Goal: Transaction & Acquisition: Purchase product/service

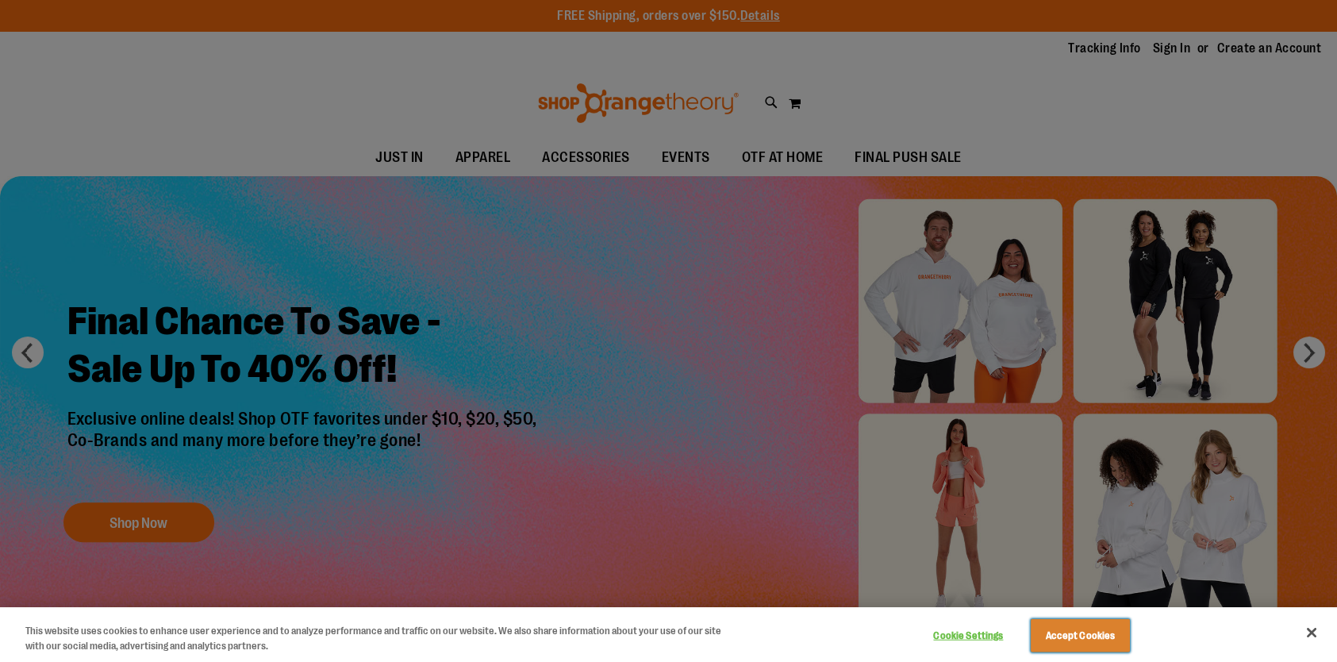
click at [1077, 632] on button "Accept Cookies" at bounding box center [1080, 635] width 99 height 33
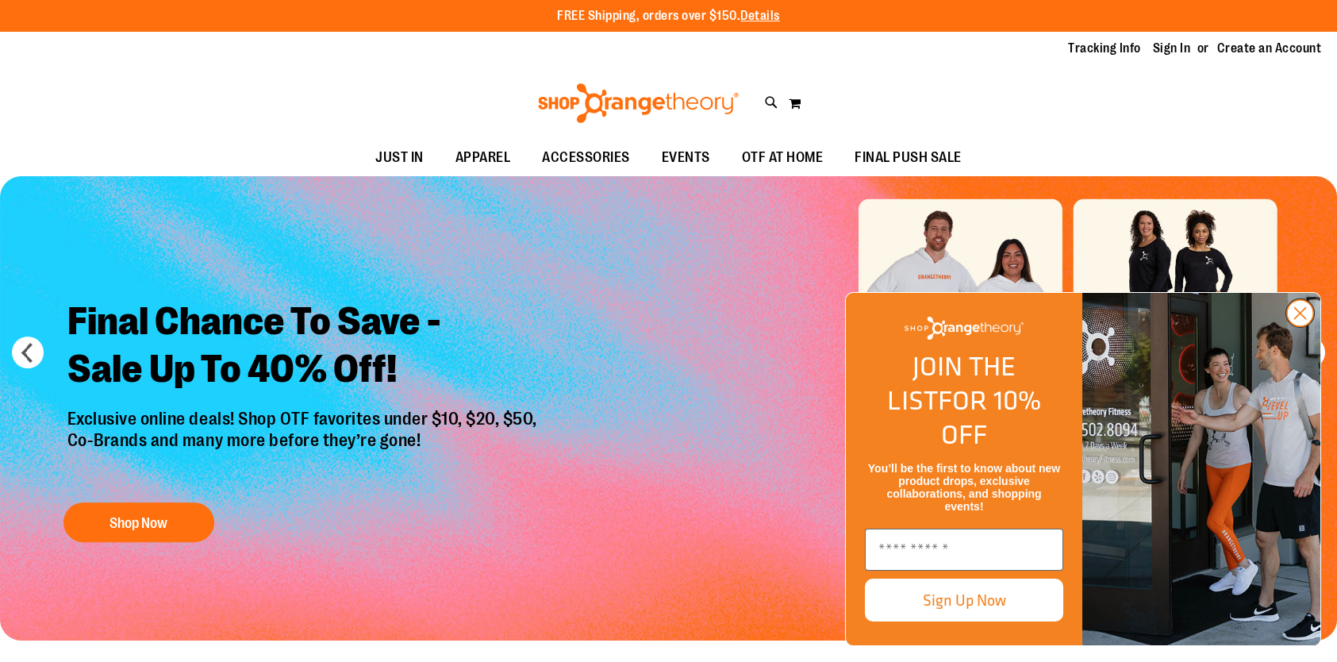
click at [1303, 326] on circle "Close dialog" at bounding box center [1300, 313] width 26 height 26
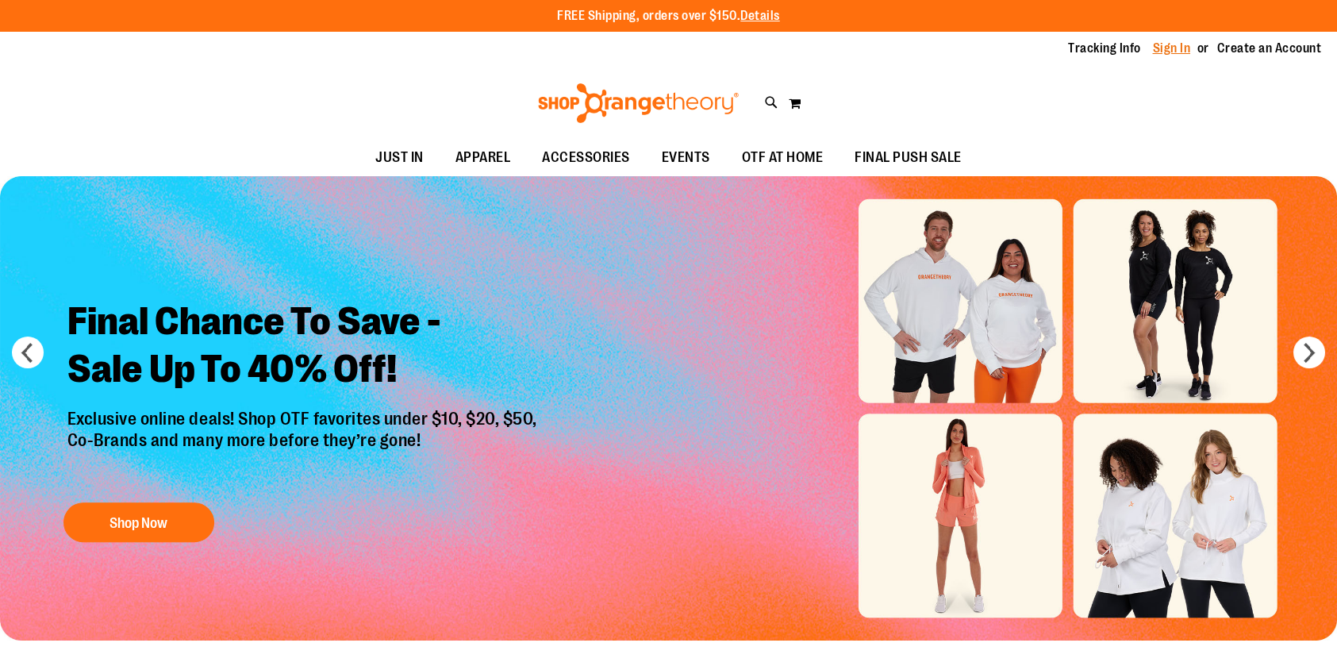
click at [1153, 41] on link "Sign In" at bounding box center [1172, 48] width 38 height 17
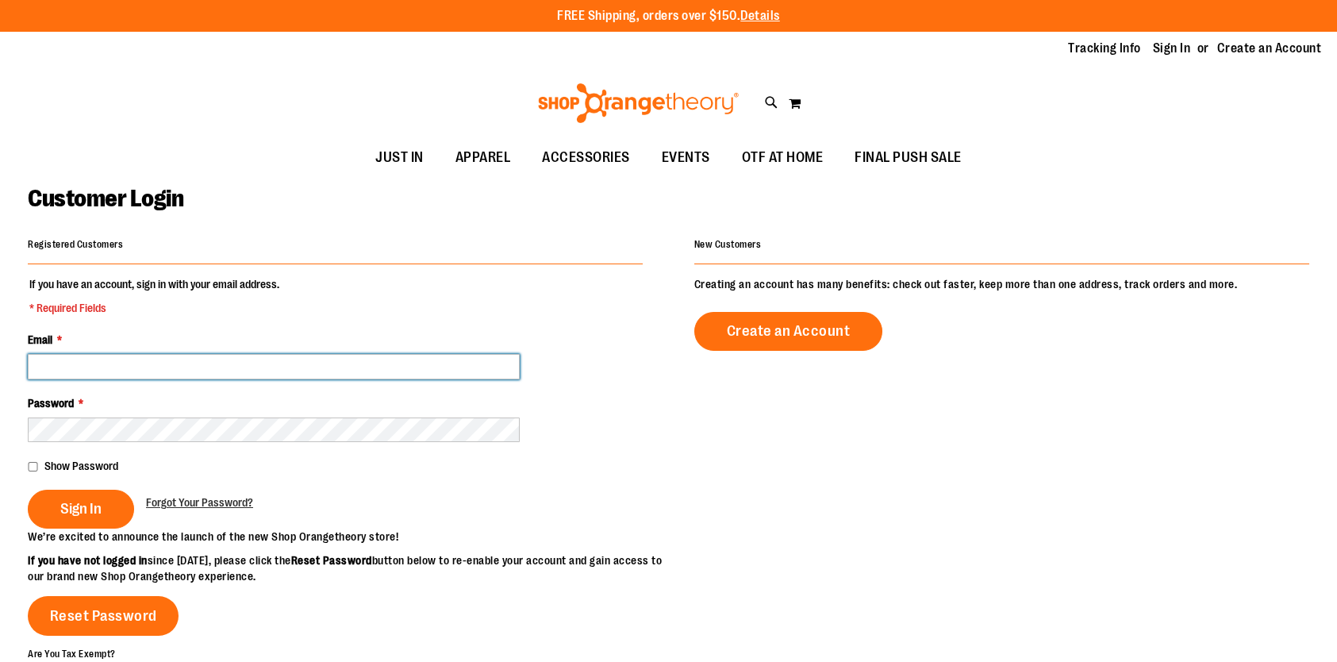
click at [159, 368] on input "Email *" at bounding box center [274, 366] width 492 height 25
type input "**********"
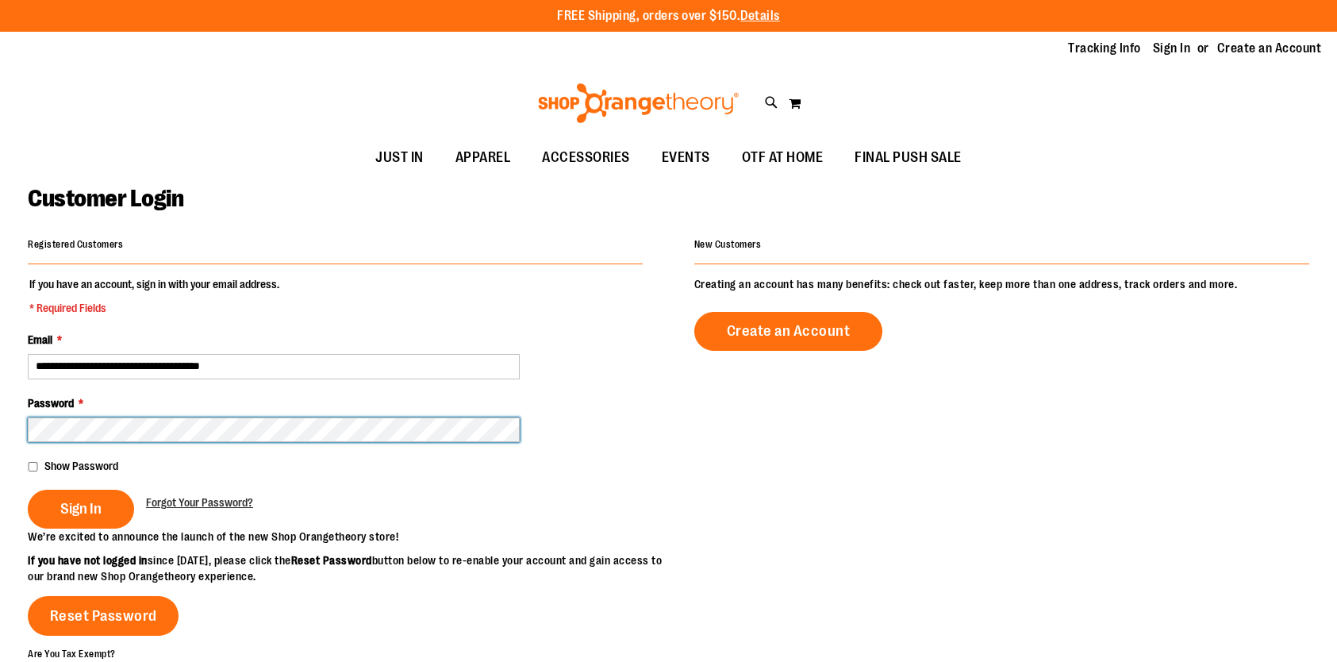
click at [28, 490] on button "Sign In" at bounding box center [81, 509] width 106 height 39
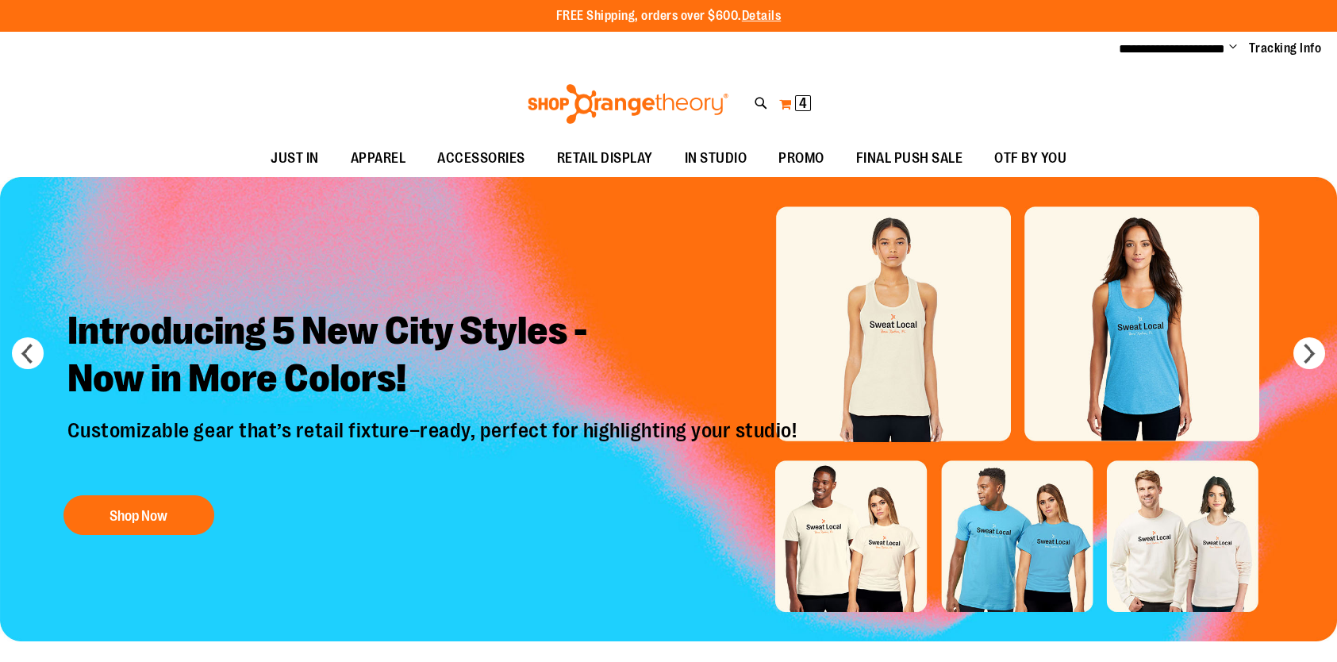
click at [805, 108] on span "4" at bounding box center [803, 103] width 8 height 16
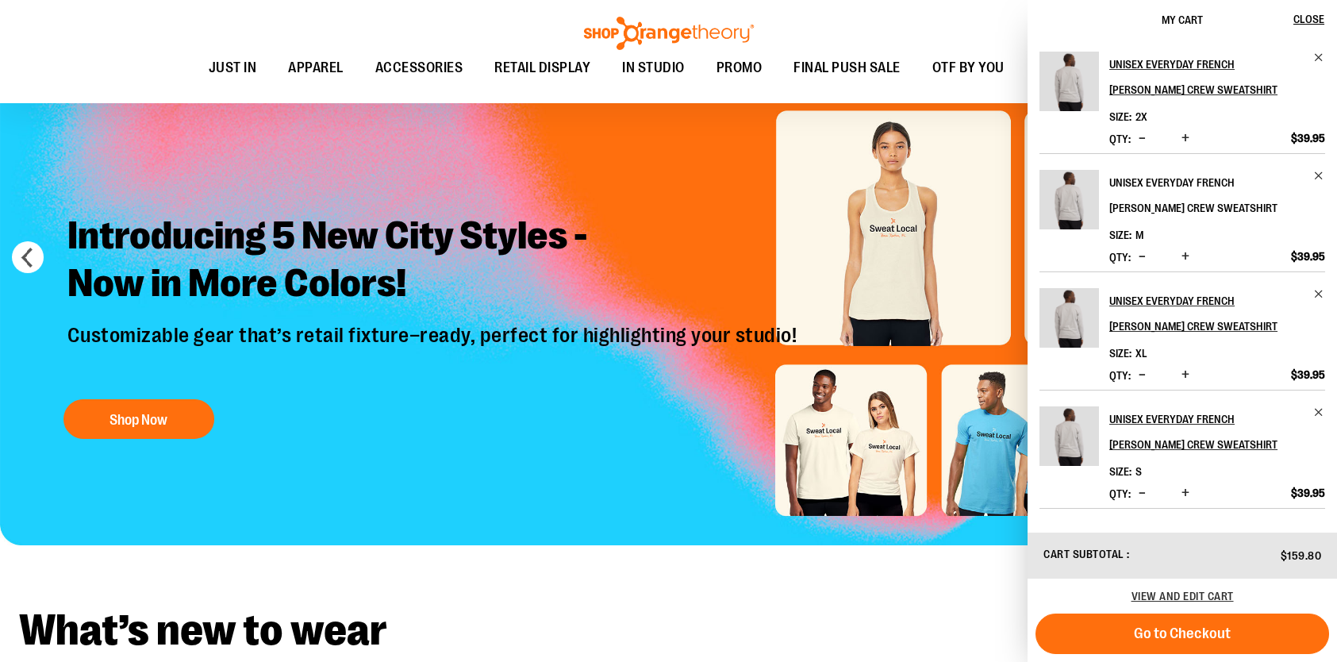
scroll to position [52, 0]
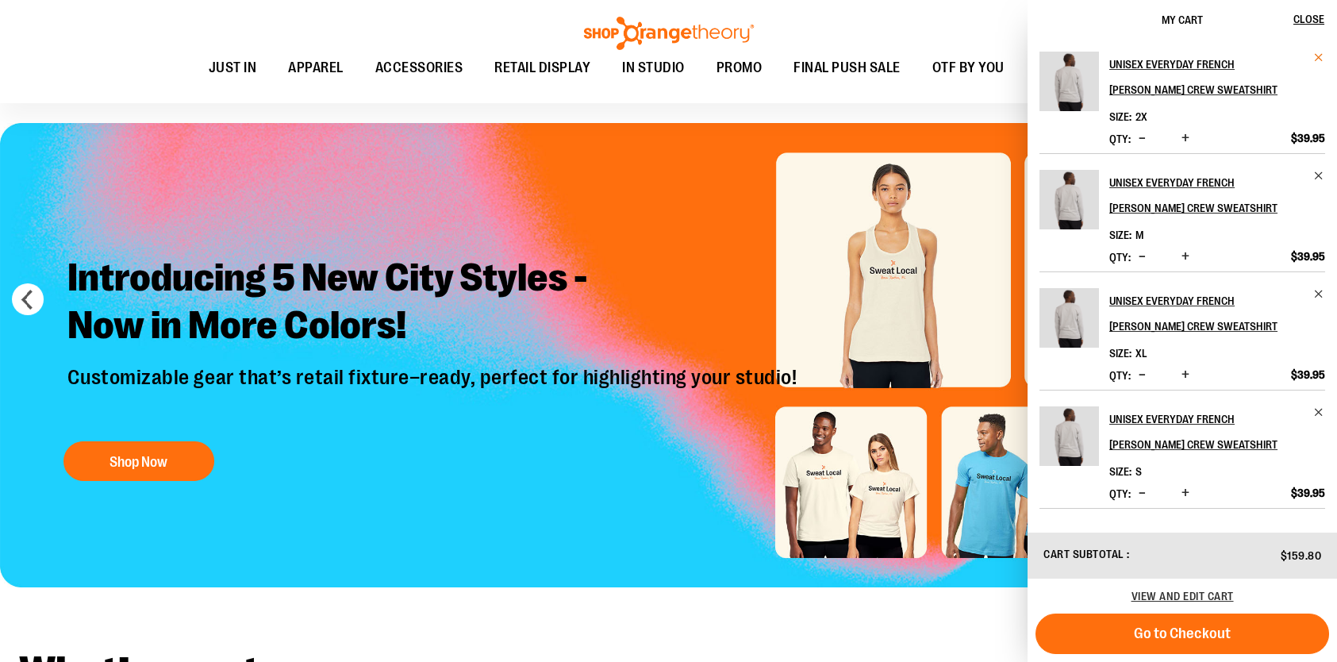
click at [1323, 60] on span "Remove item" at bounding box center [1319, 58] width 12 height 12
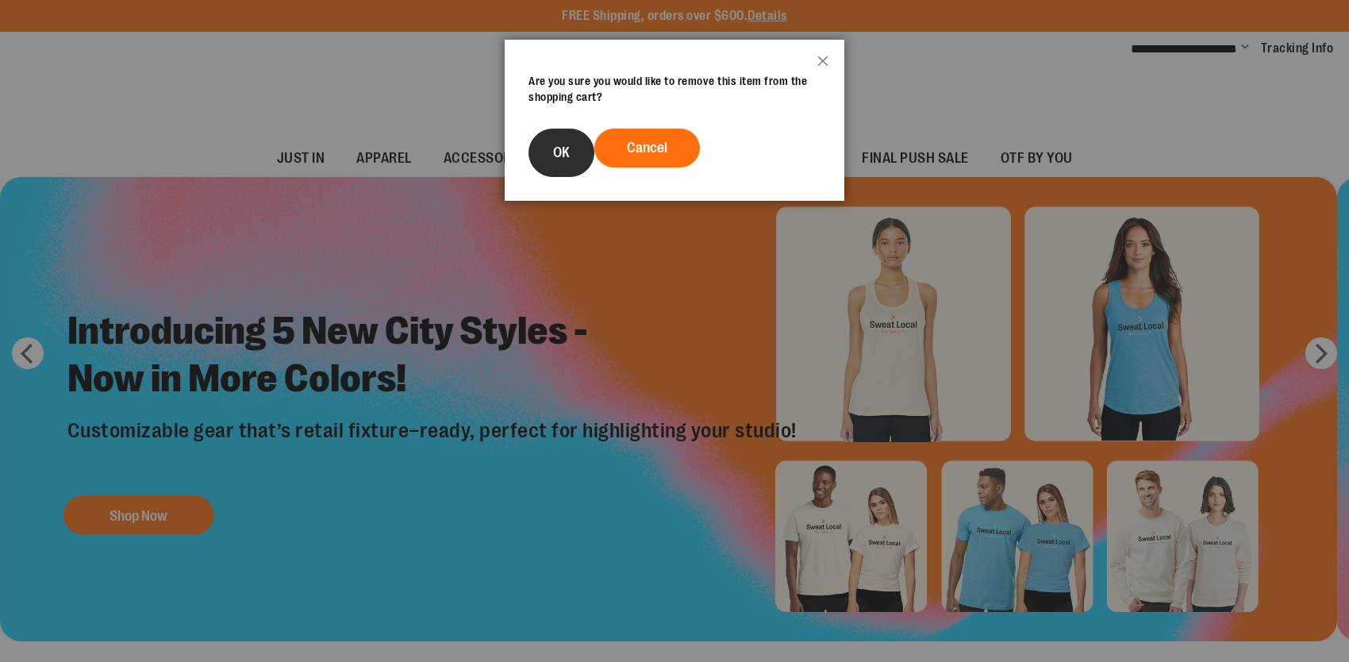
click at [563, 155] on span "OK" at bounding box center [561, 152] width 17 height 16
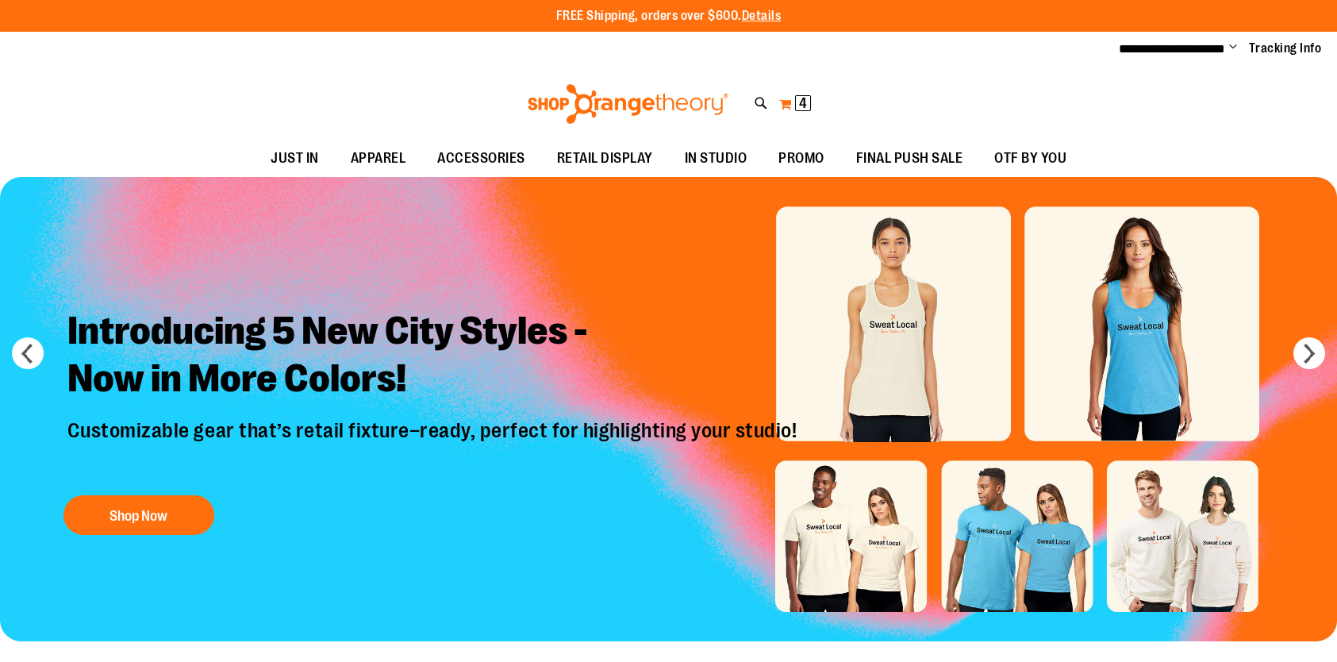
click at [795, 100] on span "4 4 items" at bounding box center [803, 103] width 16 height 16
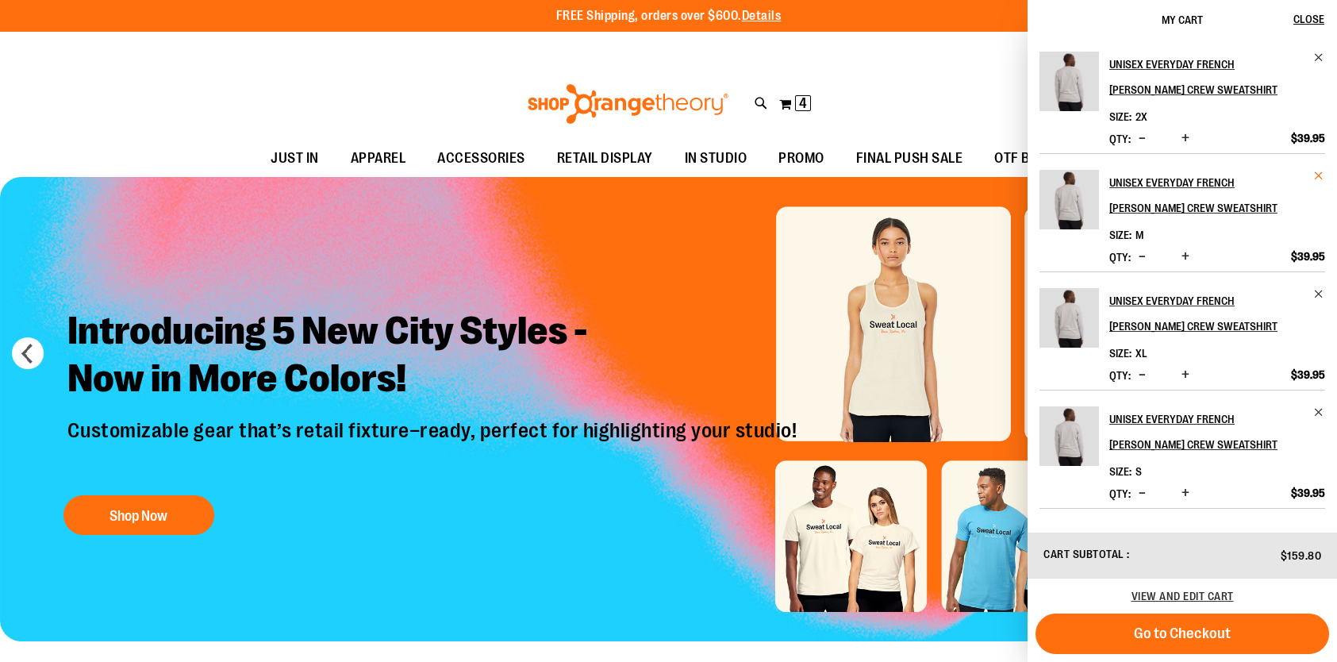
click at [1317, 175] on span "Remove item" at bounding box center [1319, 176] width 12 height 12
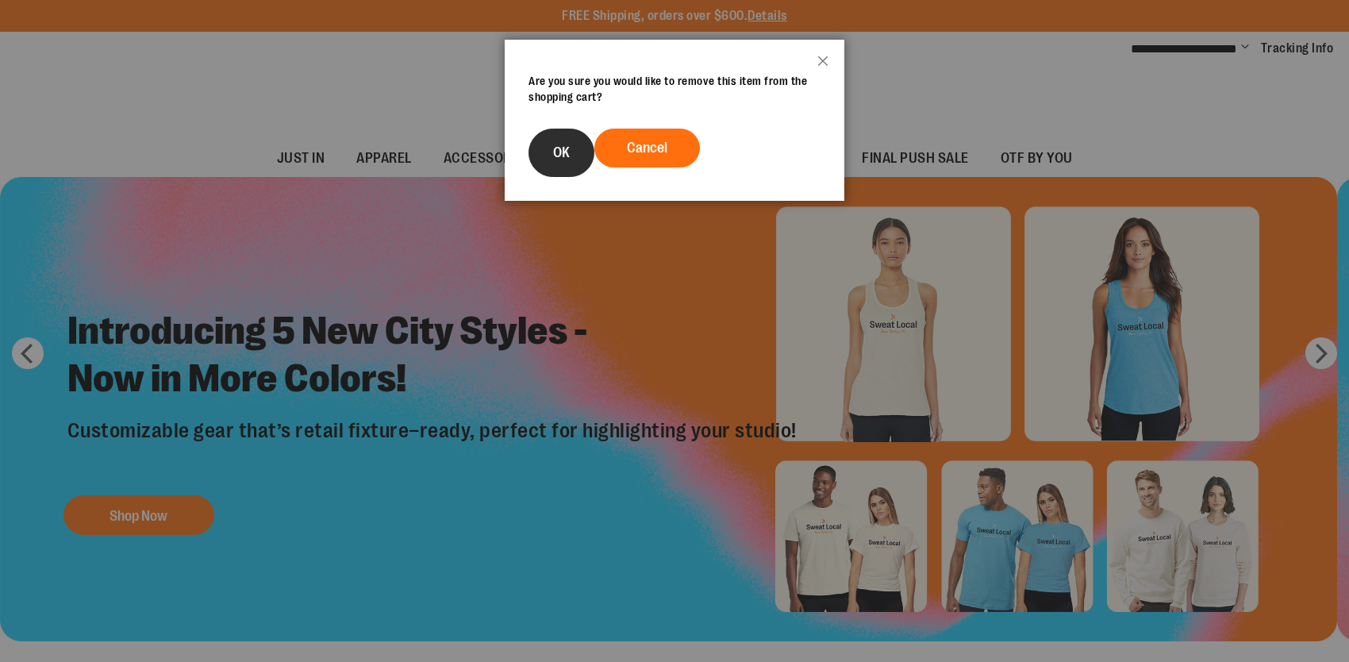
click at [549, 156] on button "OK" at bounding box center [561, 153] width 66 height 48
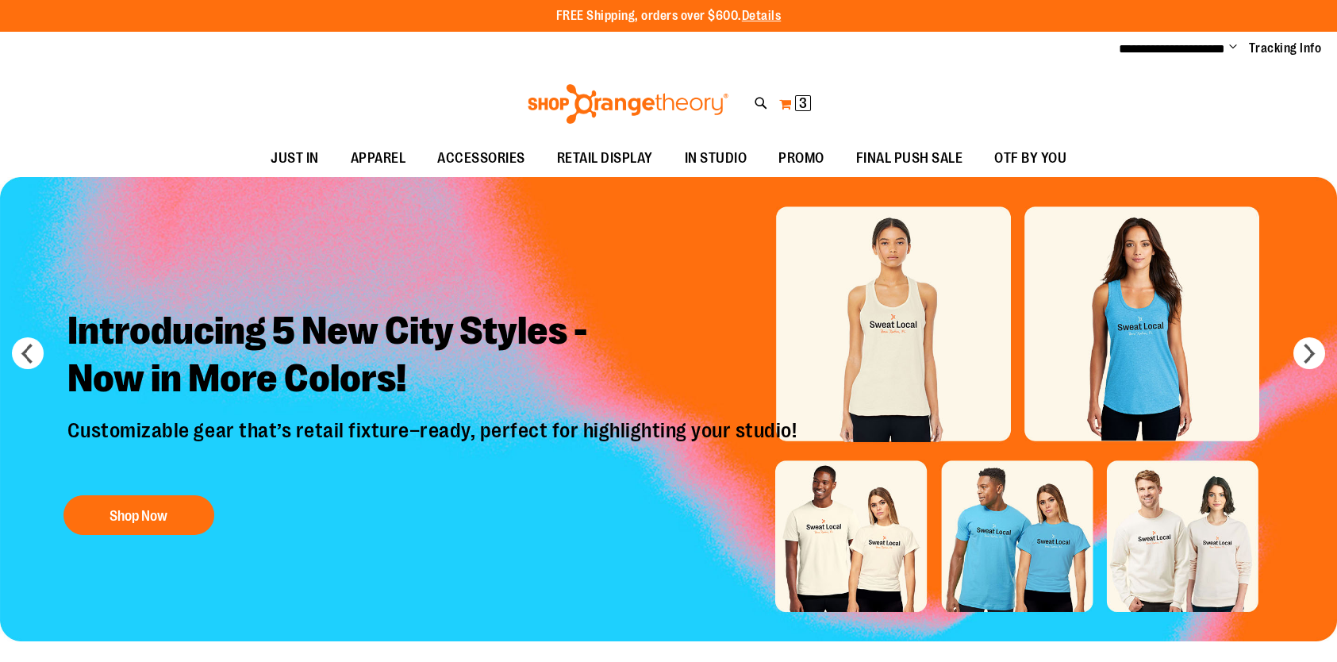
click at [799, 100] on span "3" at bounding box center [803, 103] width 8 height 16
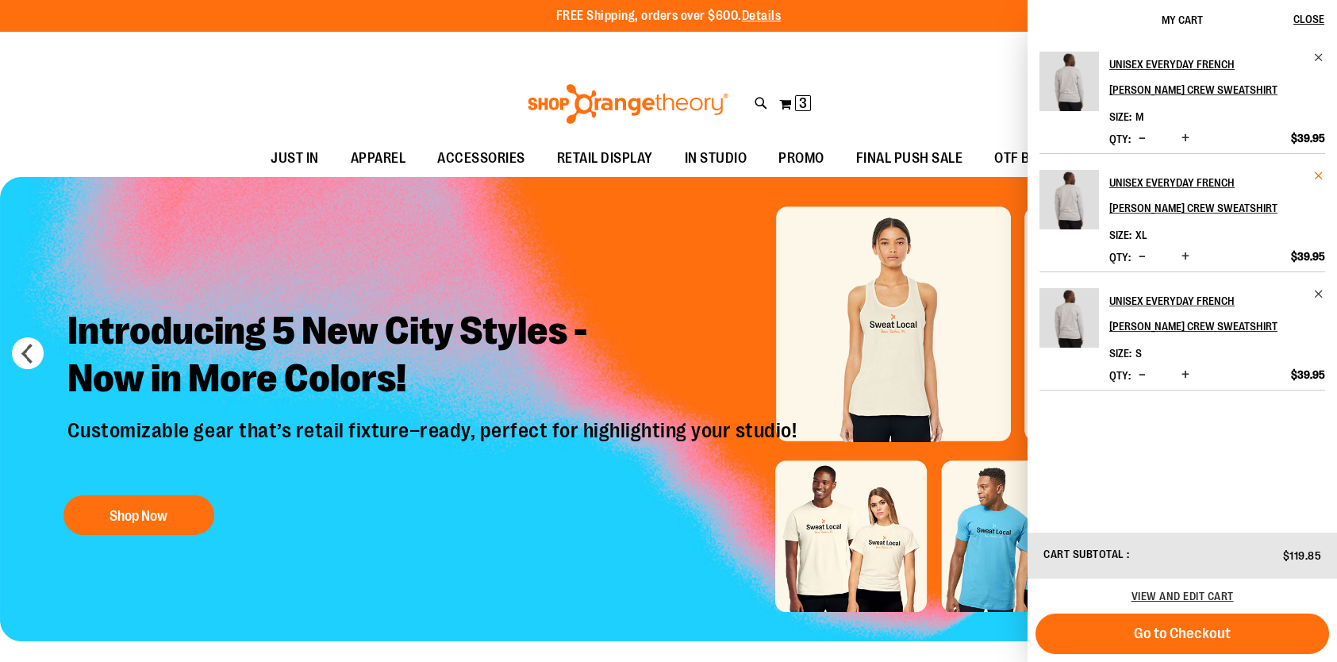
click at [1317, 173] on span "Remove item" at bounding box center [1319, 176] width 12 height 12
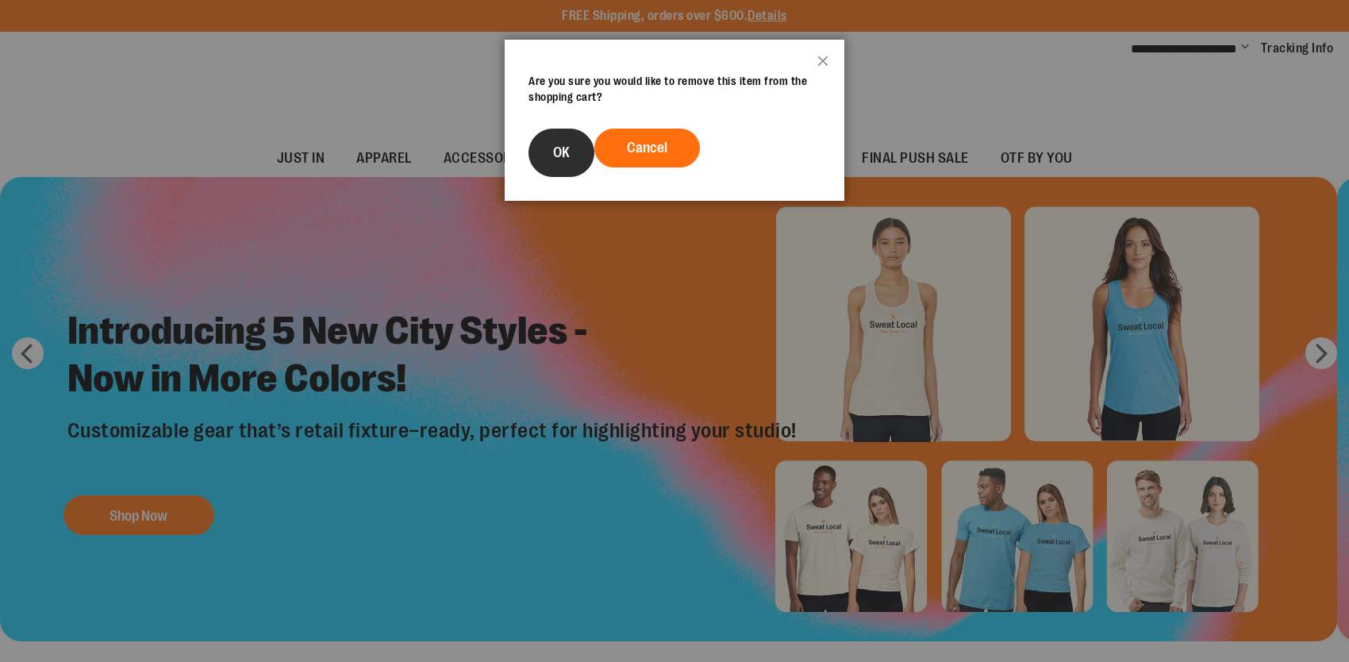
click at [547, 162] on button "OK" at bounding box center [561, 153] width 66 height 48
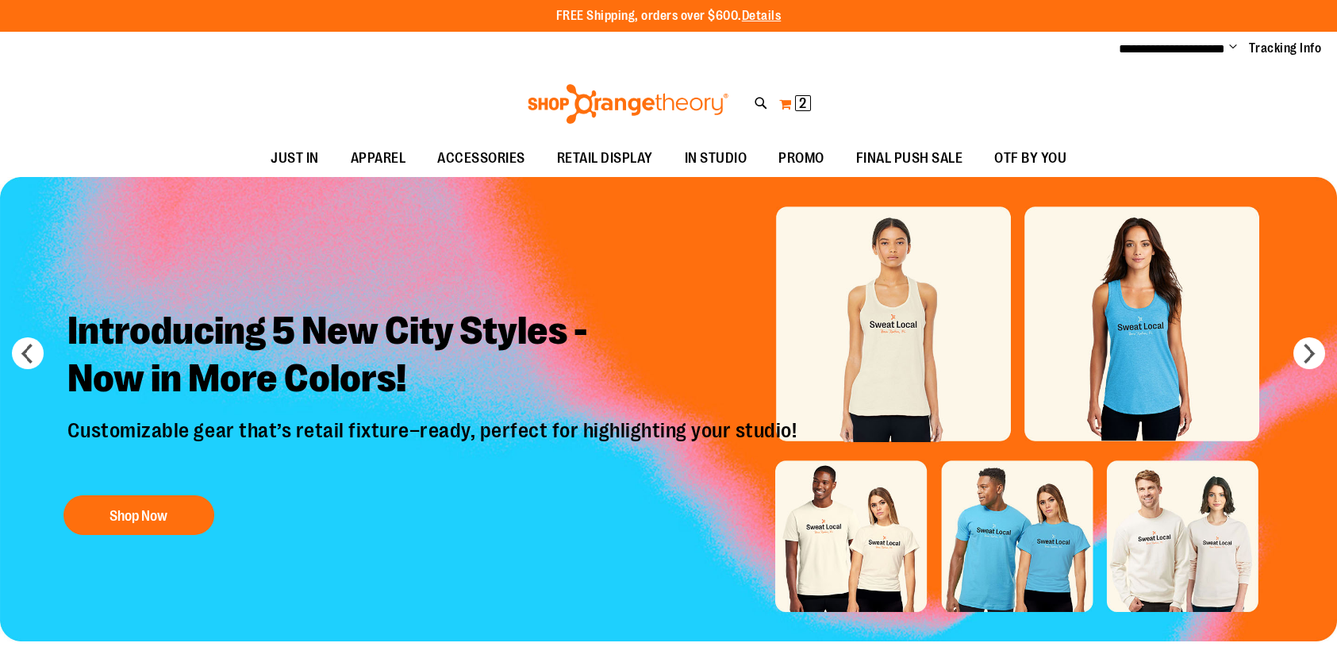
click at [801, 102] on span "2" at bounding box center [802, 103] width 7 height 16
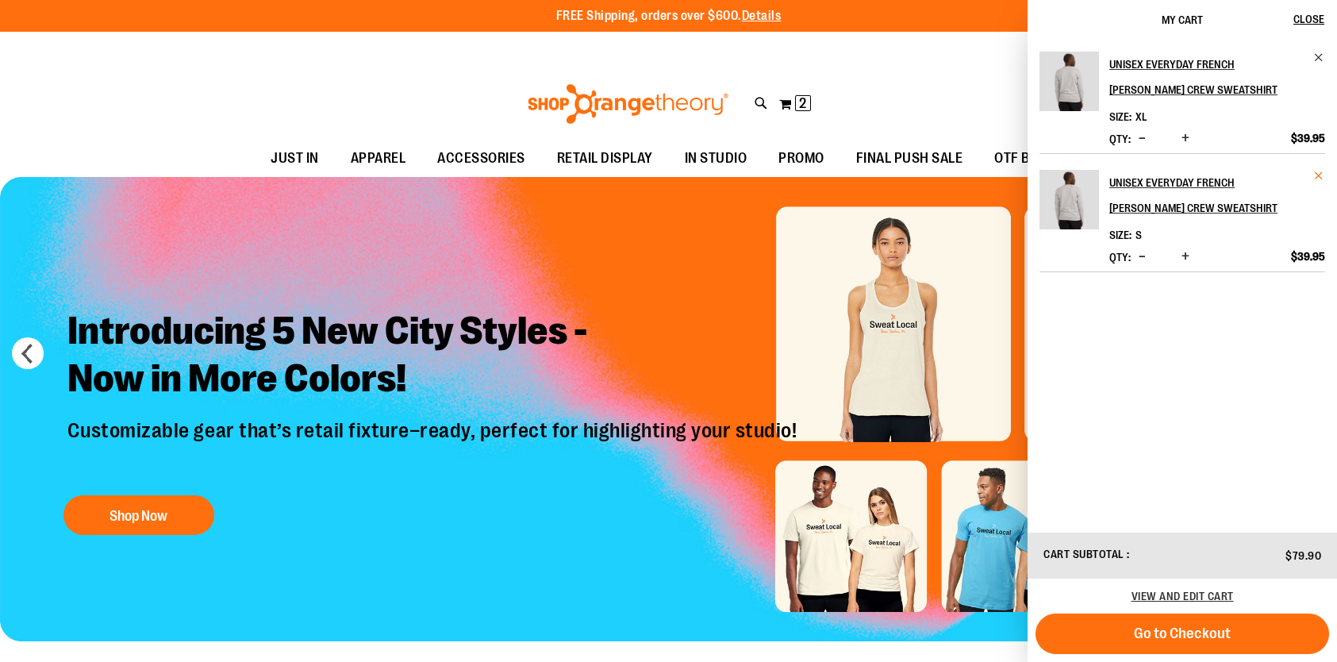
click at [1319, 174] on span "Remove item" at bounding box center [1319, 176] width 12 height 12
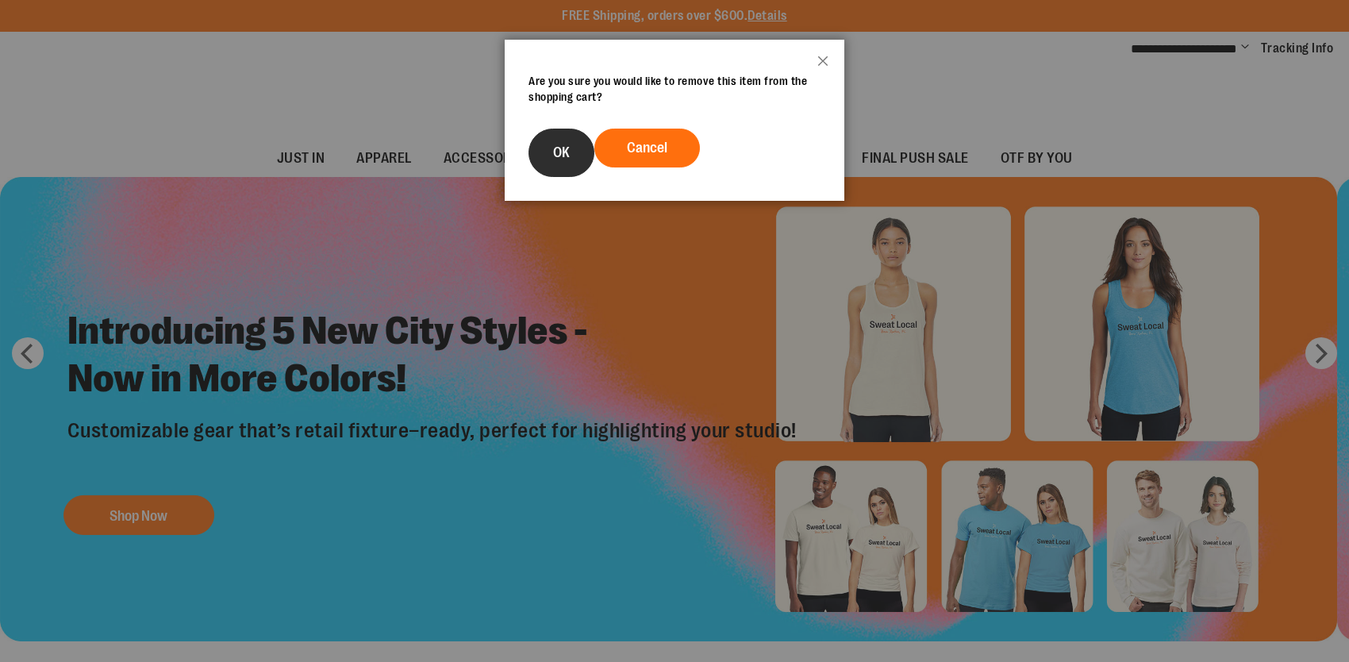
click at [546, 151] on button "OK" at bounding box center [561, 153] width 66 height 48
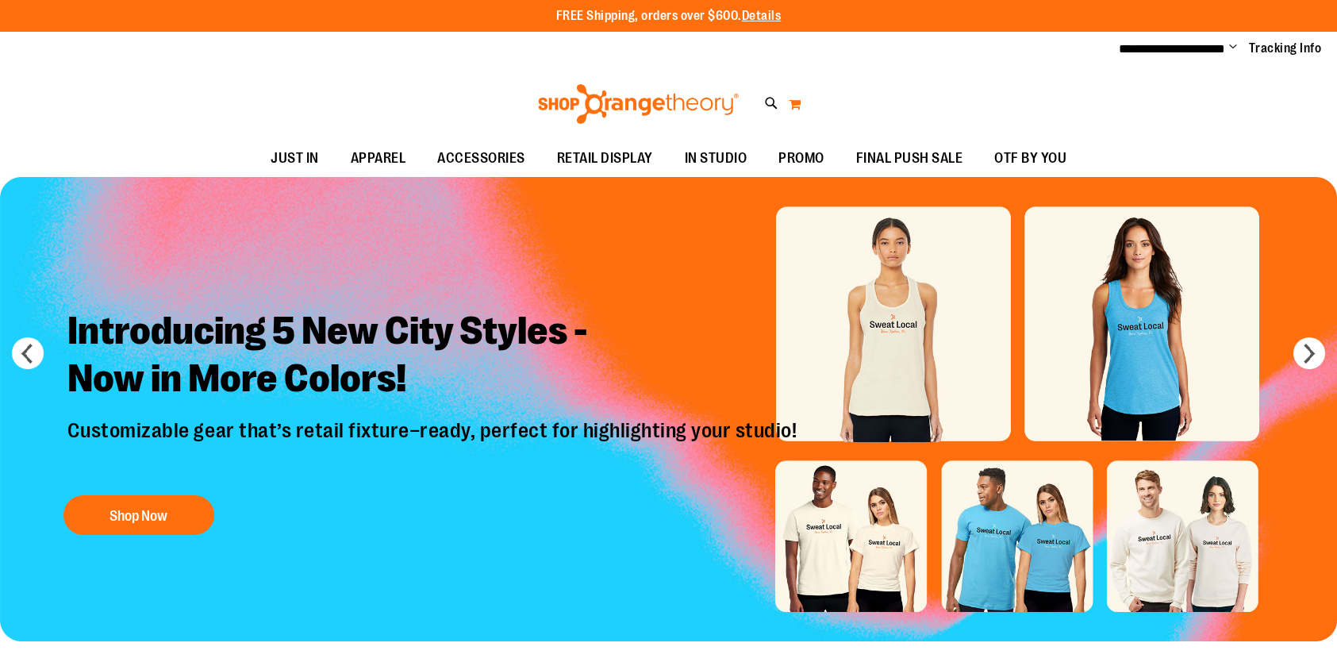
click at [794, 98] on button "My Cart 0" at bounding box center [794, 103] width 13 height 25
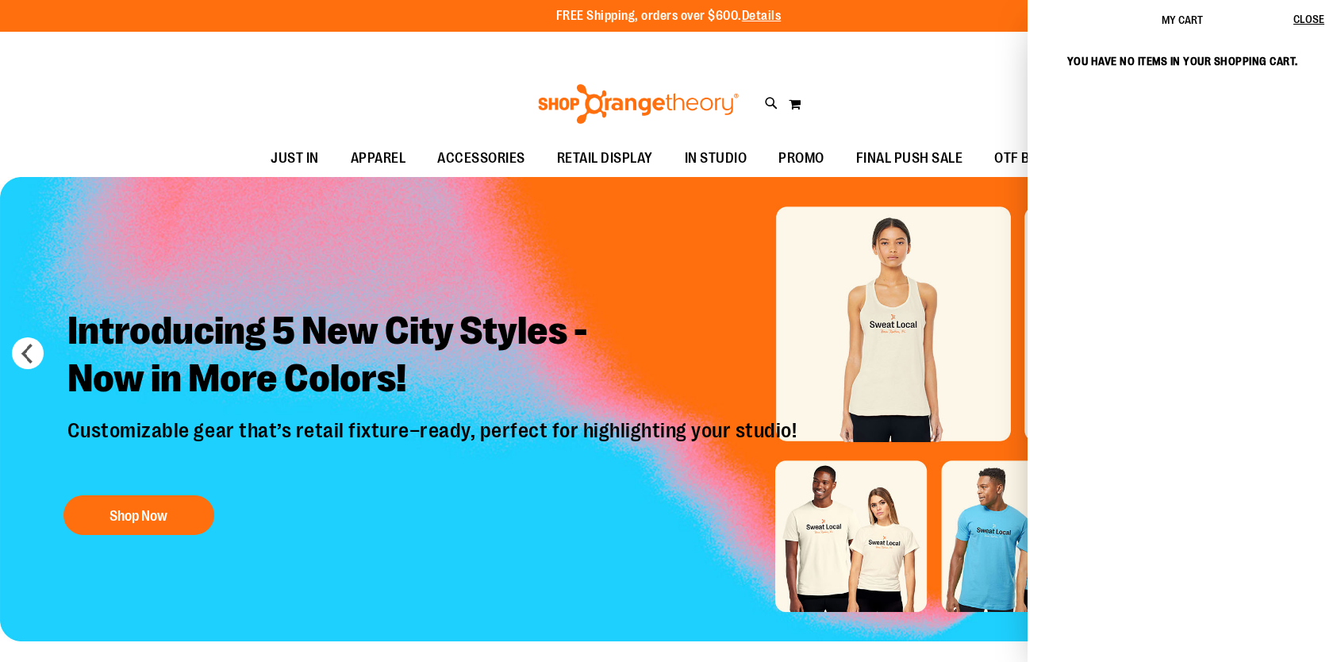
click at [433, 116] on div "Toggle Nav Search Popular Suggestions Advanced Search" at bounding box center [668, 103] width 1337 height 73
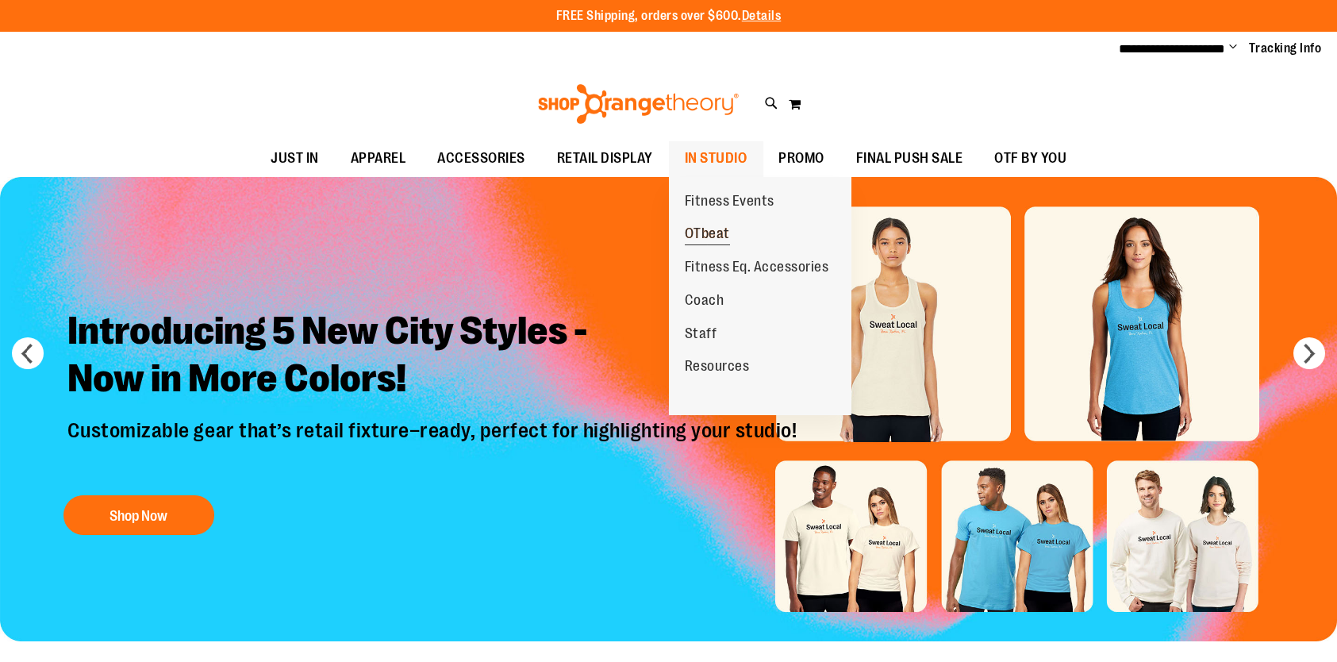
click at [700, 240] on span "OTbeat" at bounding box center [707, 235] width 45 height 20
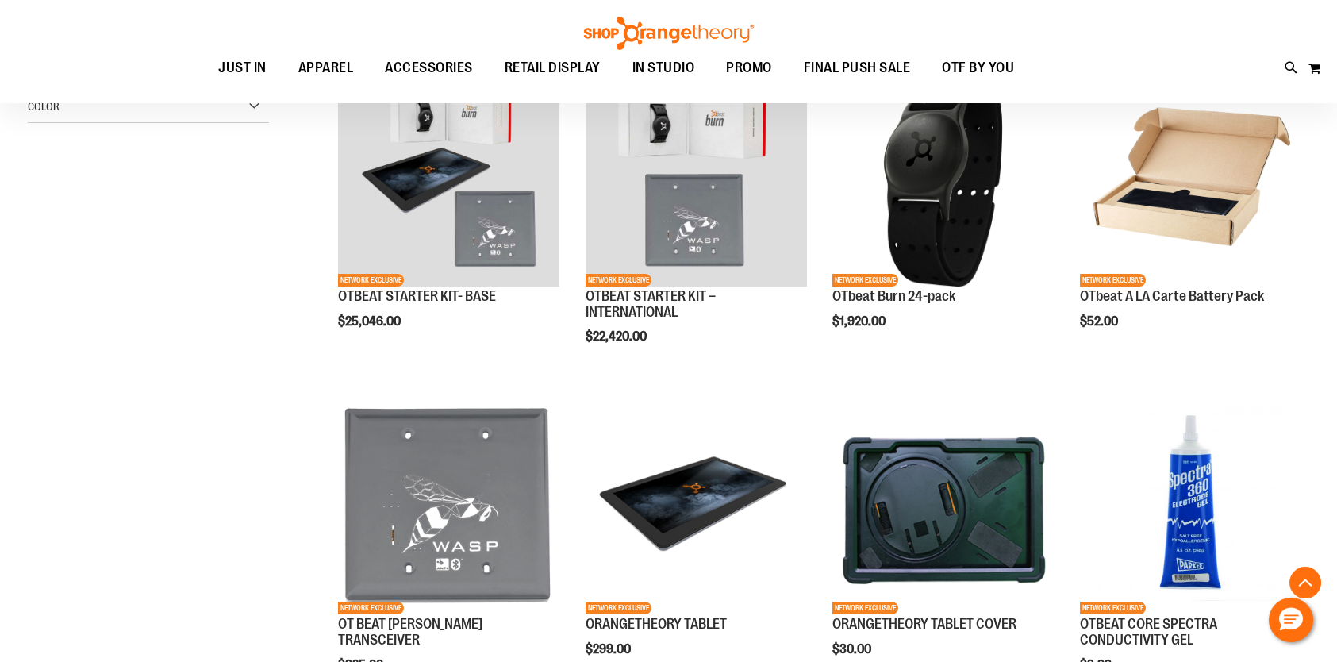
scroll to position [687, 0]
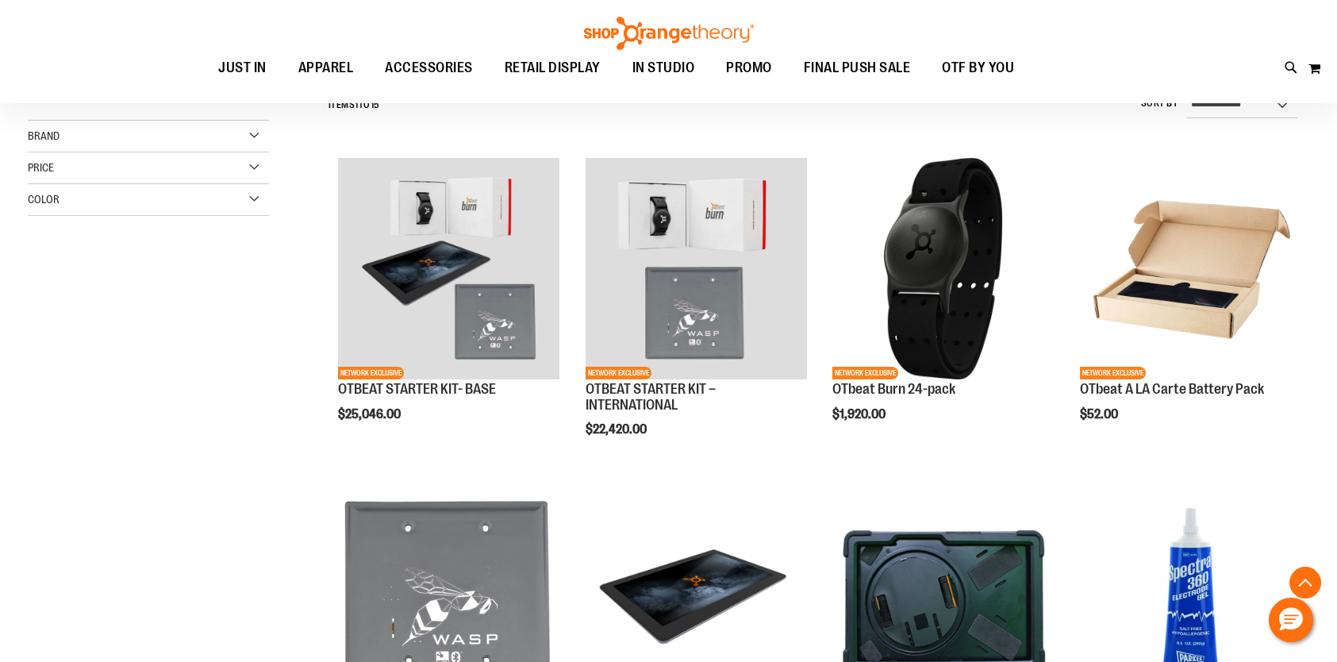
scroll to position [463, 0]
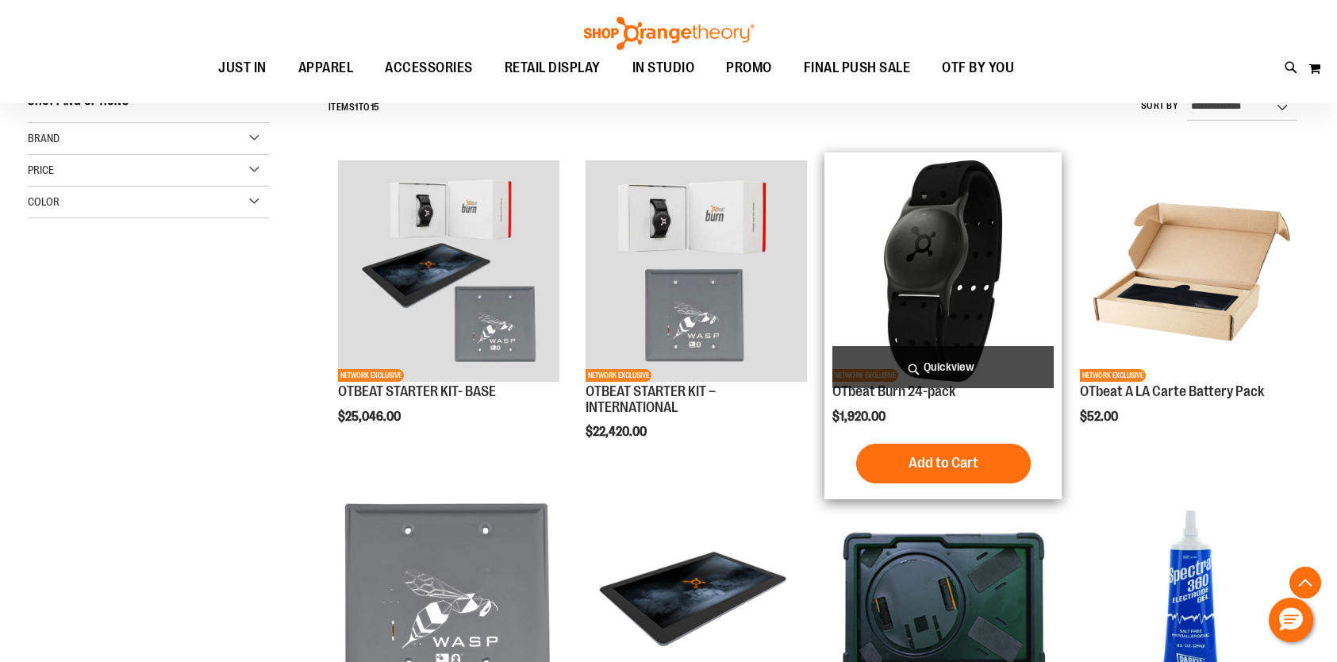
click at [898, 293] on img "product" at bounding box center [942, 270] width 221 height 221
click at [946, 471] on span "Add to Cart" at bounding box center [944, 462] width 70 height 17
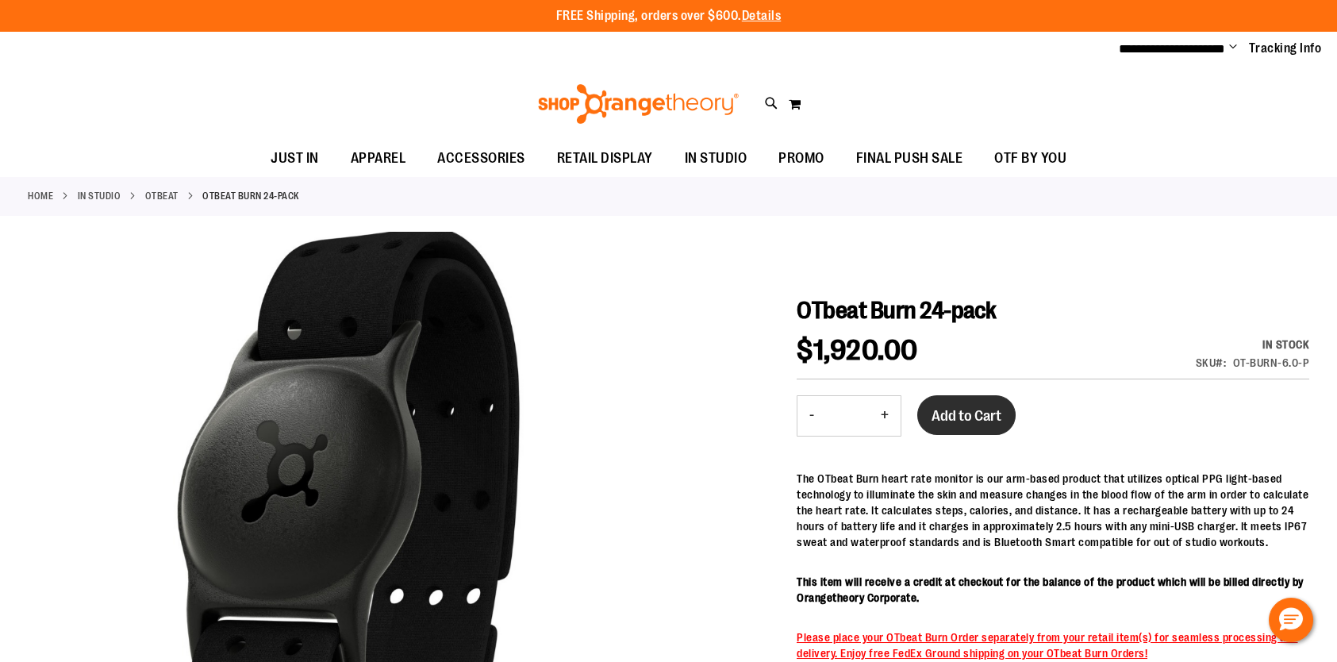
click at [980, 401] on button "Add to Cart" at bounding box center [966, 415] width 98 height 40
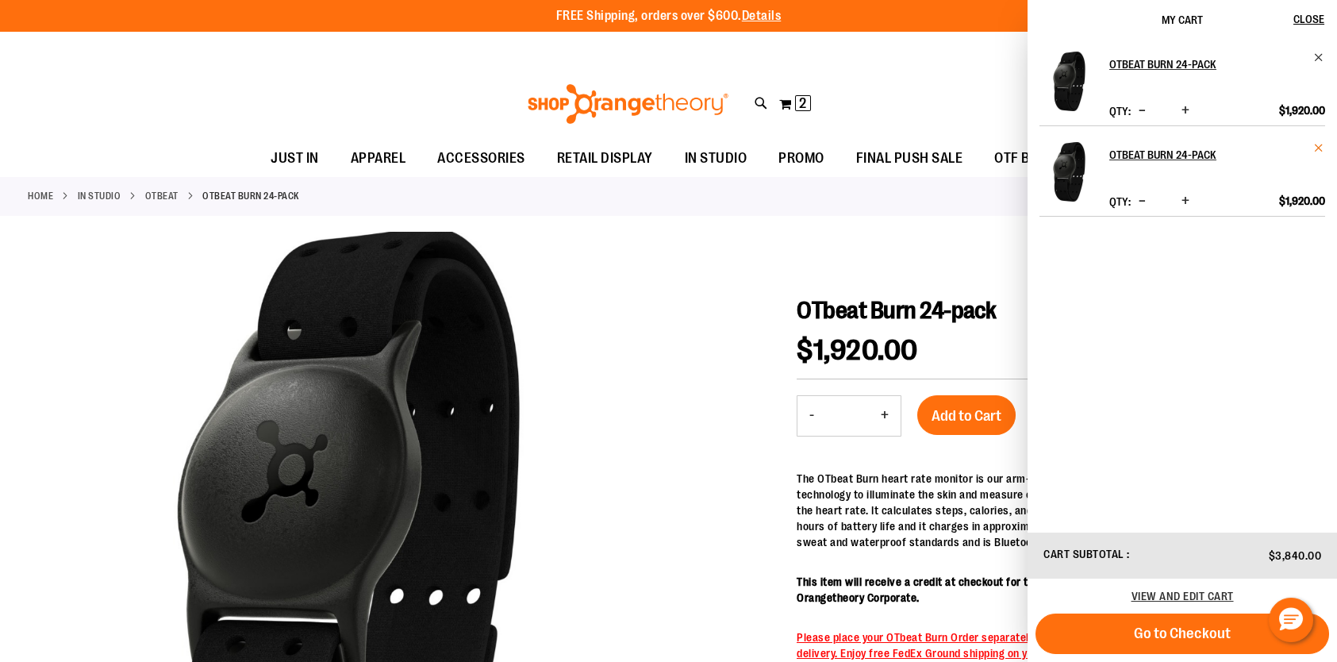
click at [1320, 145] on span "Remove item" at bounding box center [1319, 148] width 12 height 12
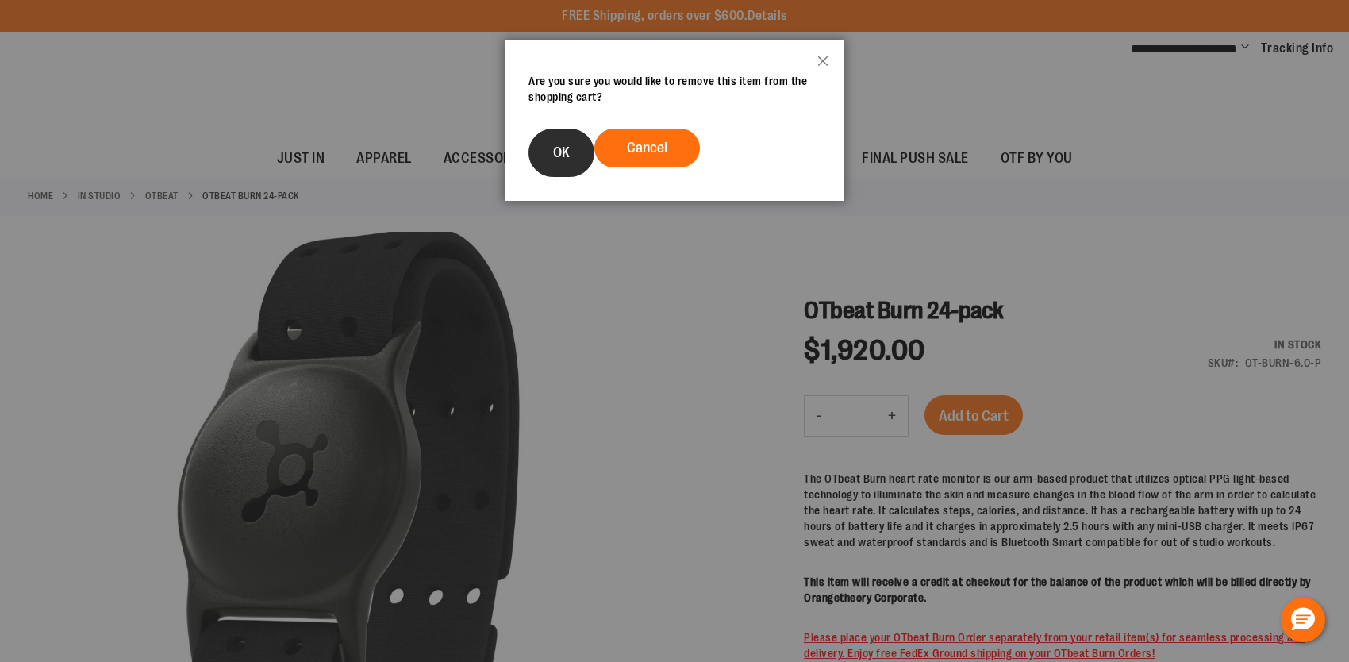
click at [556, 152] on span "OK" at bounding box center [561, 152] width 17 height 16
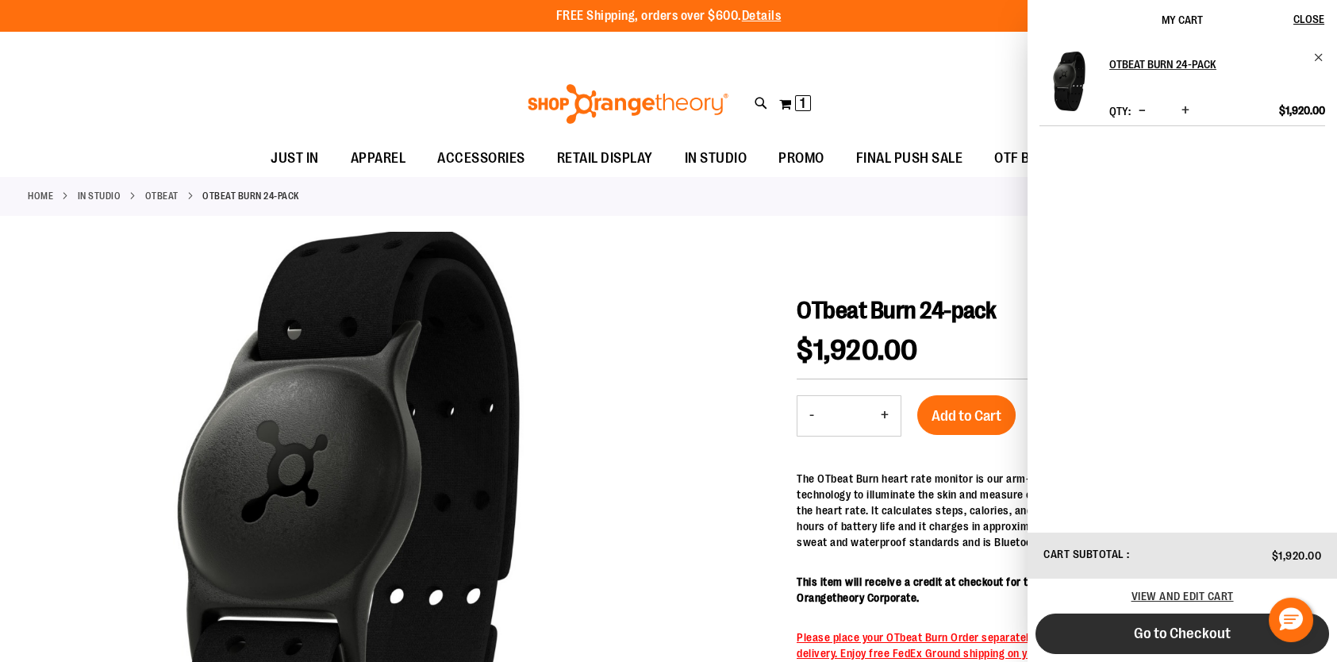
click at [1177, 630] on span "Go to Checkout" at bounding box center [1182, 632] width 97 height 17
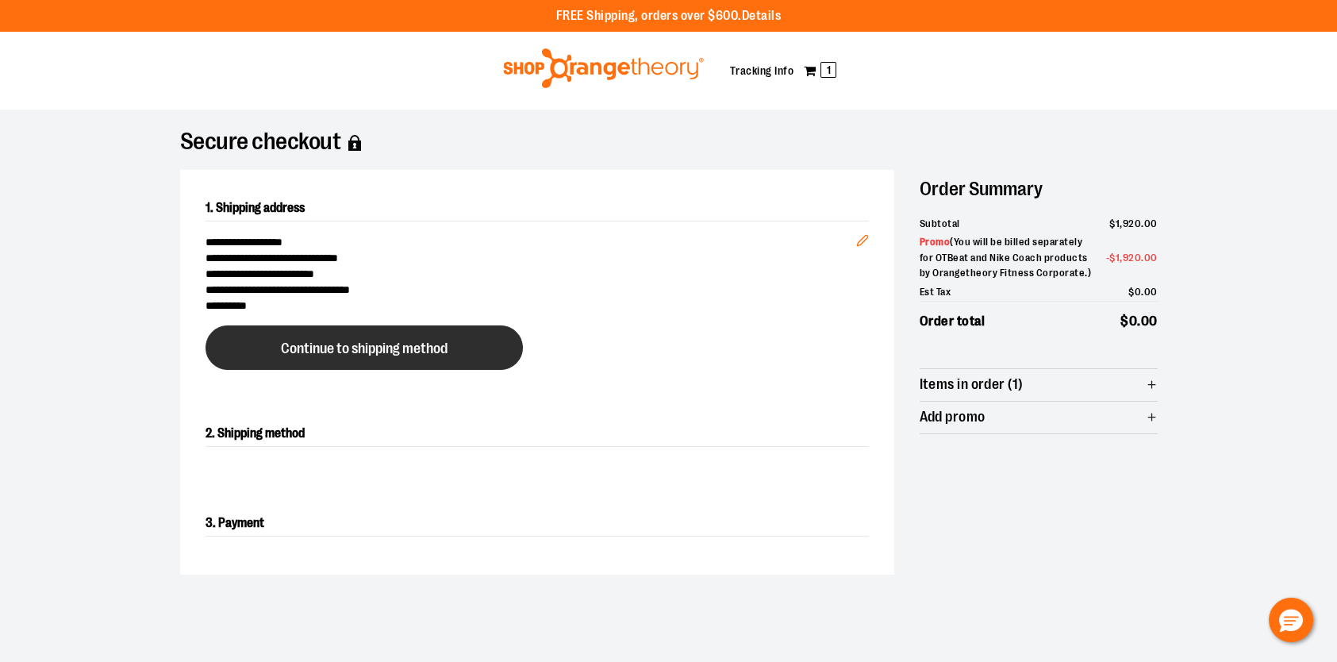
click at [405, 331] on button "Continue to shipping method" at bounding box center [364, 347] width 317 height 44
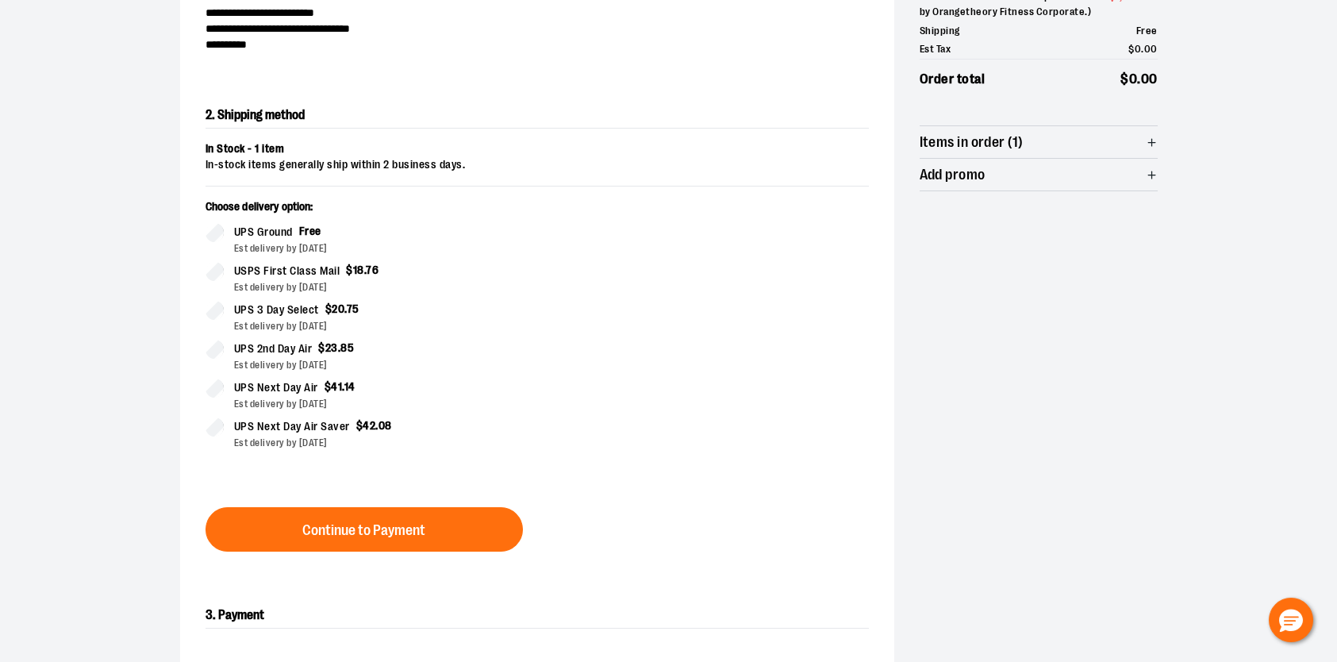
scroll to position [271, 0]
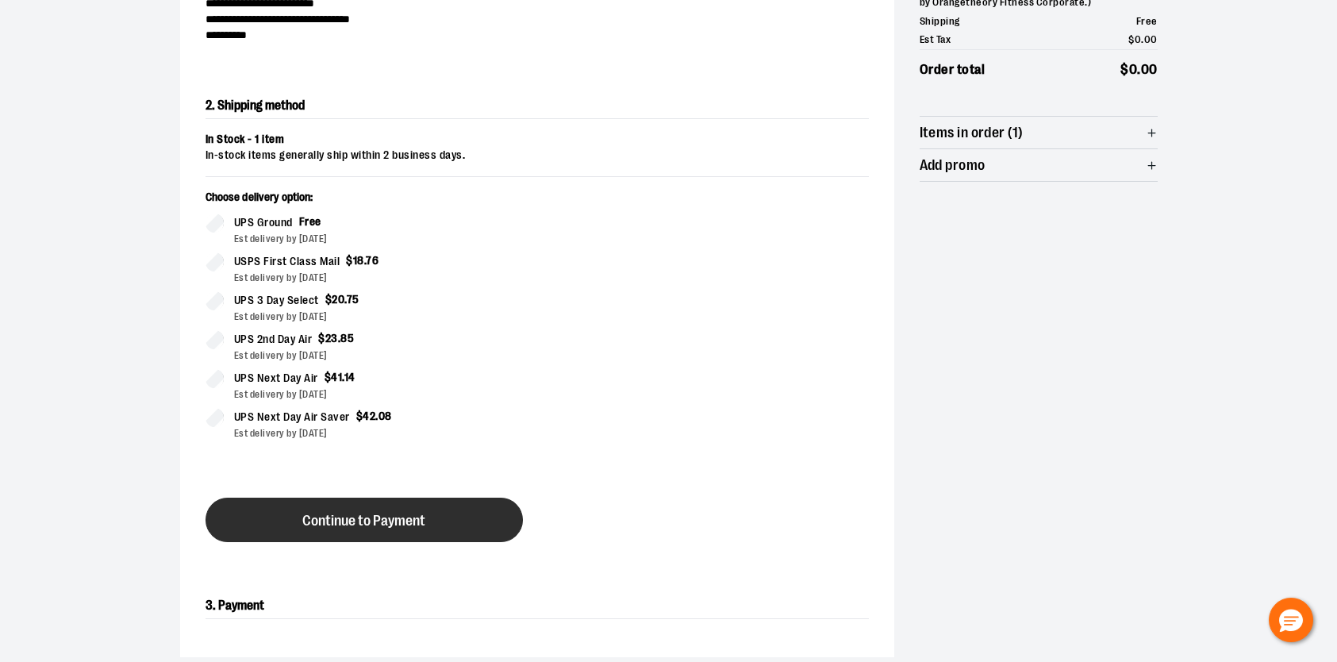
click at [380, 526] on span "Continue to Payment" at bounding box center [363, 520] width 123 height 15
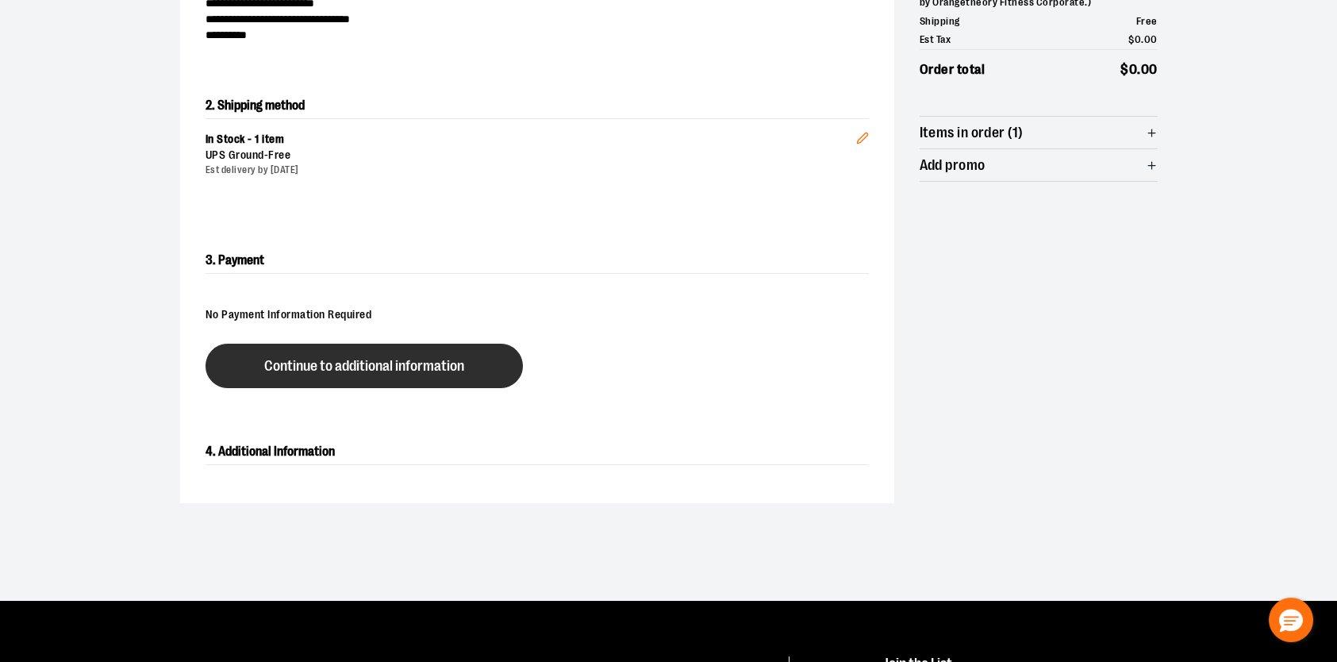
click at [402, 359] on span "Continue to additional information" at bounding box center [364, 366] width 200 height 15
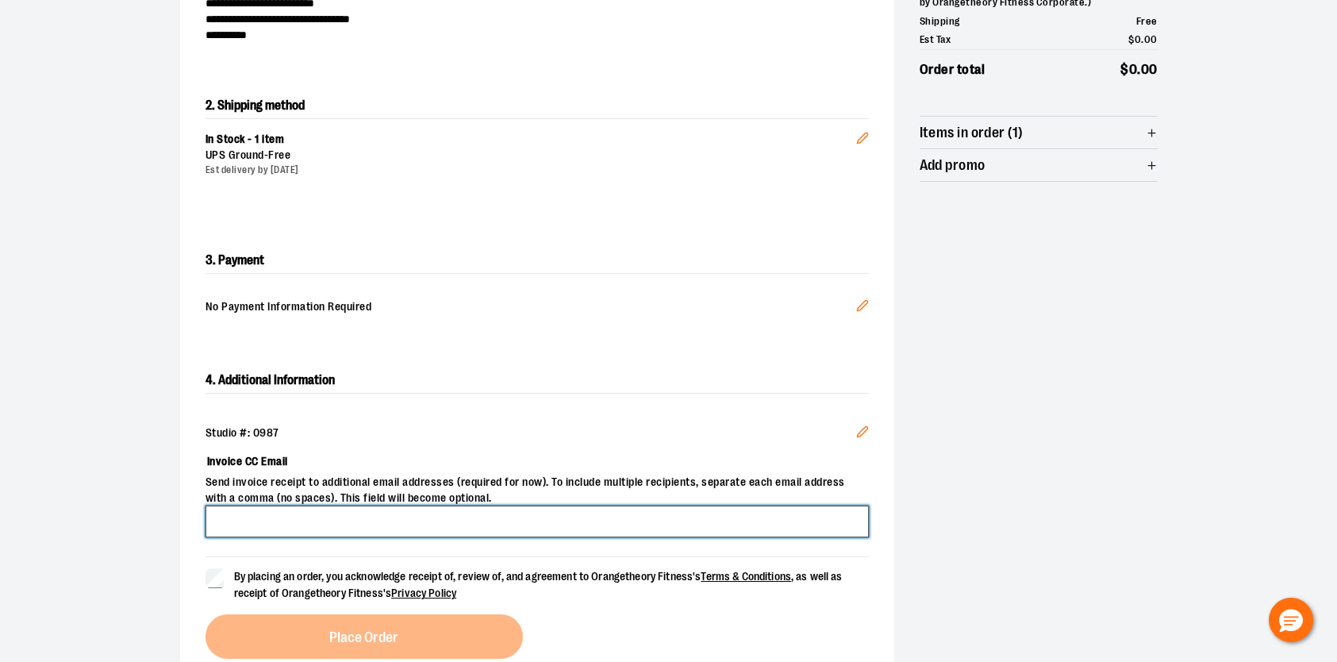
click at [402, 525] on input "Invoice CC Email" at bounding box center [537, 521] width 663 height 32
type input "**********"
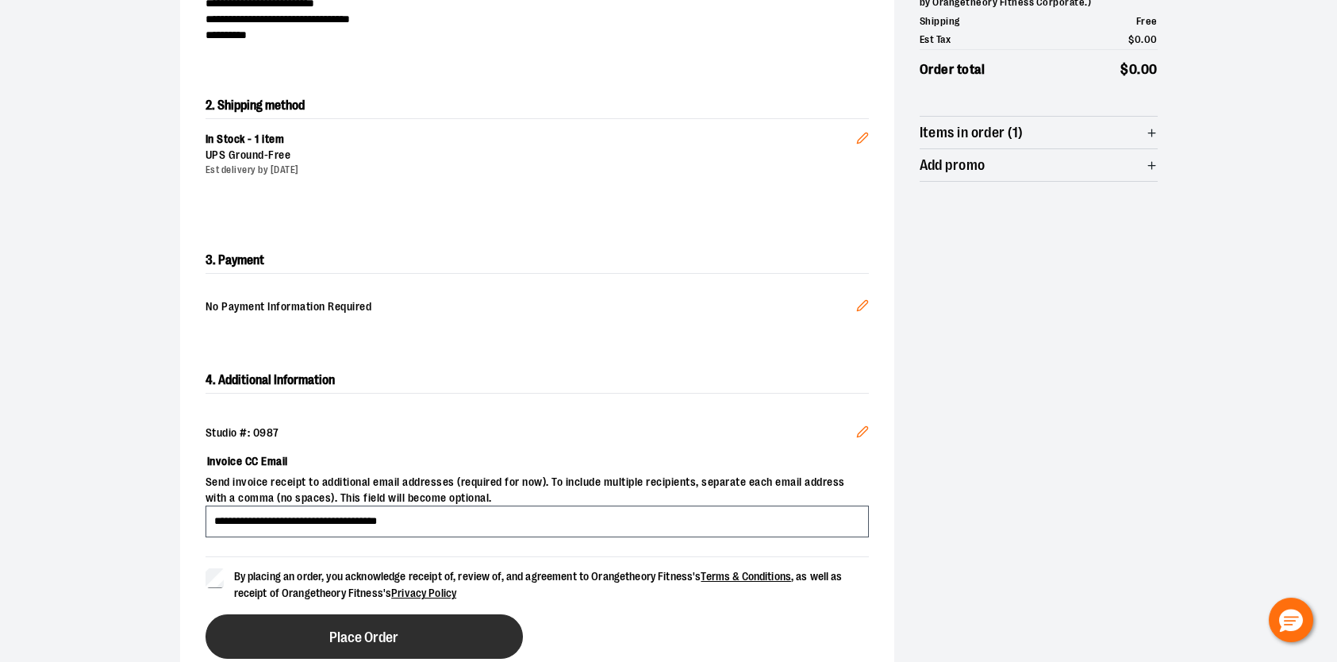
click at [382, 631] on span "Place Order" at bounding box center [363, 637] width 69 height 15
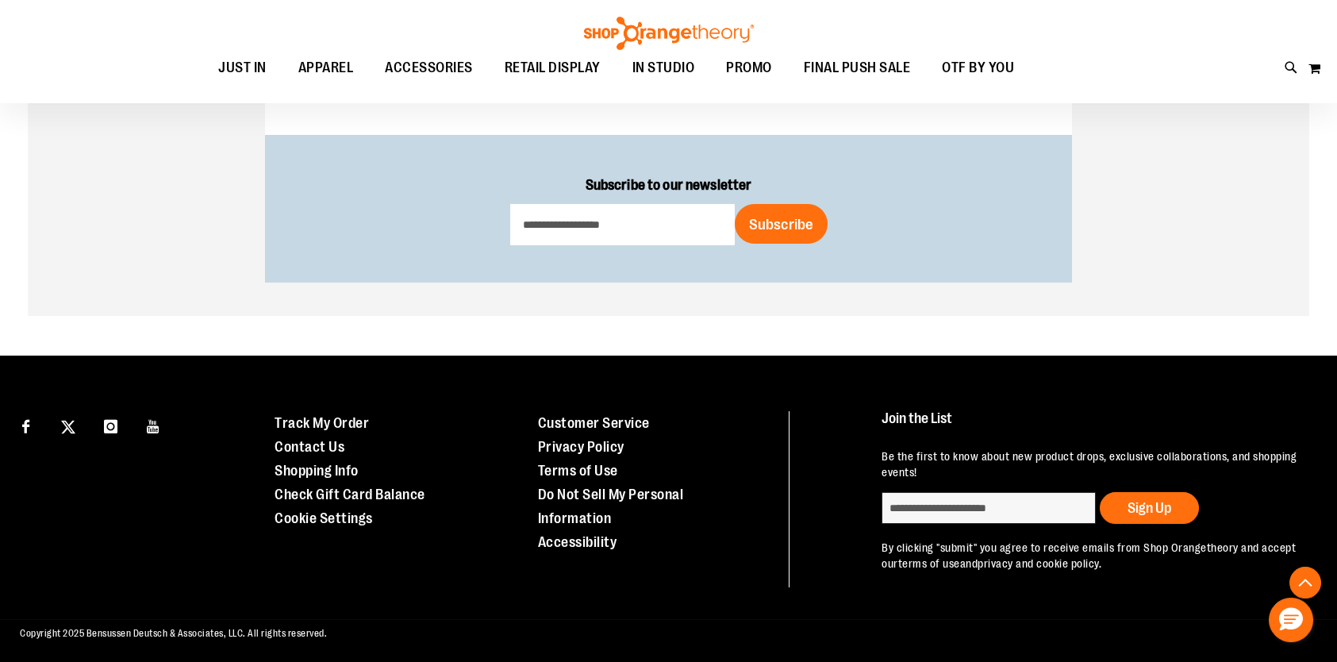
scroll to position [916, 0]
